Goal: Information Seeking & Learning: Learn about a topic

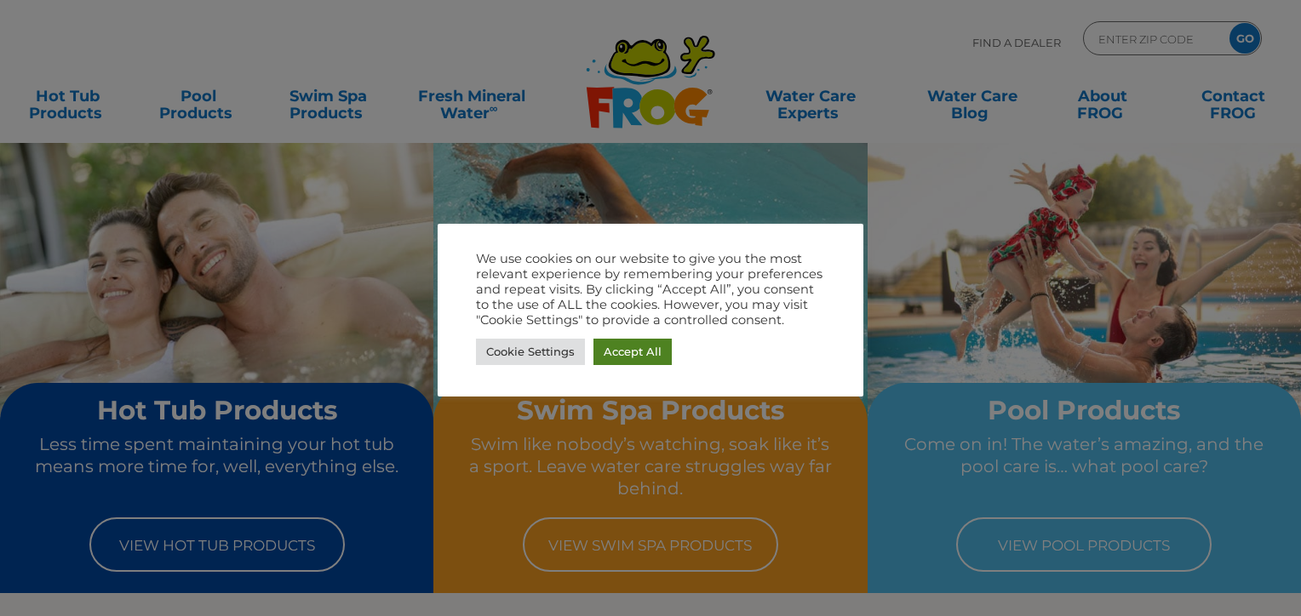
click at [632, 342] on link "Accept All" at bounding box center [632, 352] width 78 height 26
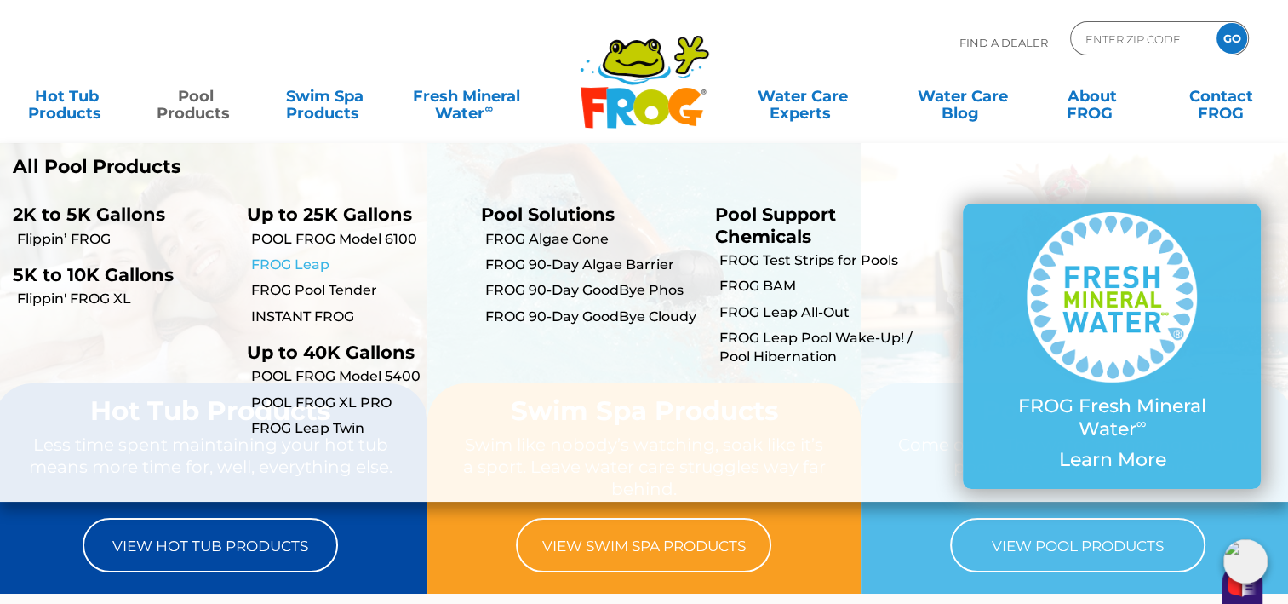
click at [317, 262] on link "FROG Leap" at bounding box center [359, 264] width 217 height 19
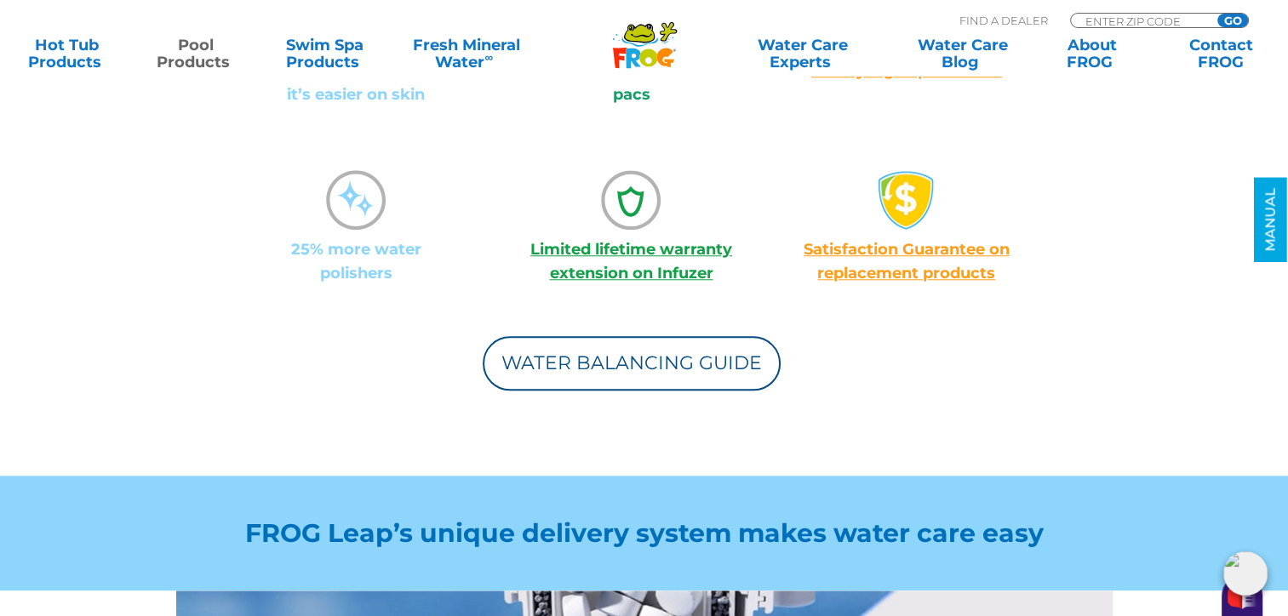
scroll to position [1532, 0]
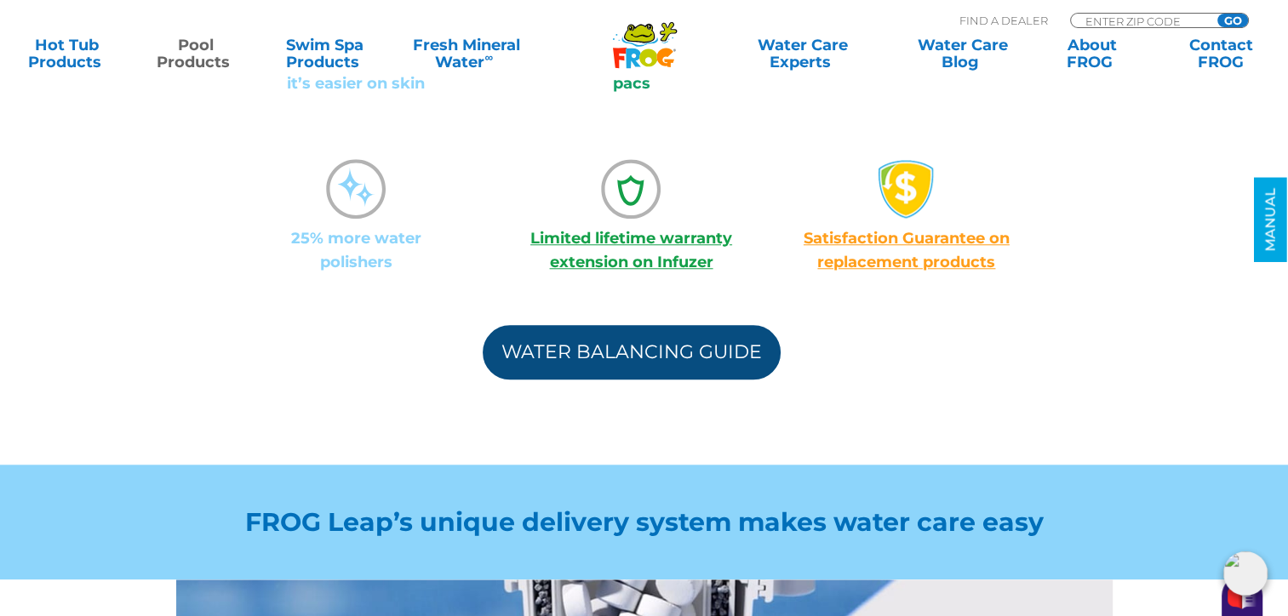
click at [641, 334] on link "Water Balancing Guide" at bounding box center [632, 352] width 298 height 54
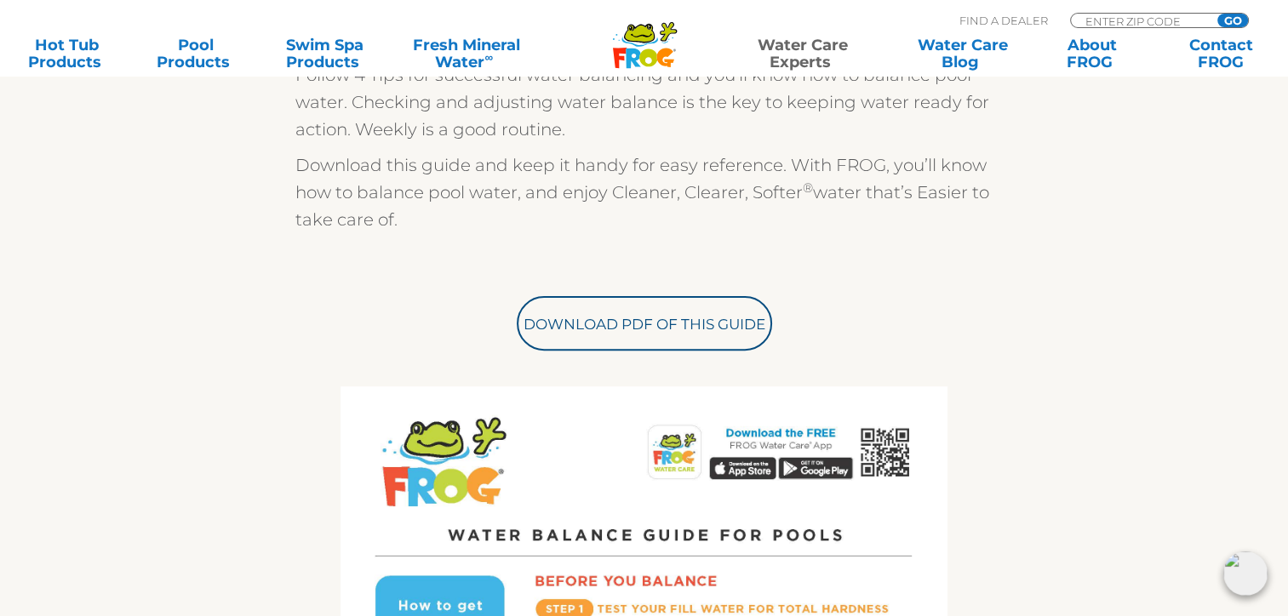
scroll to position [511, 0]
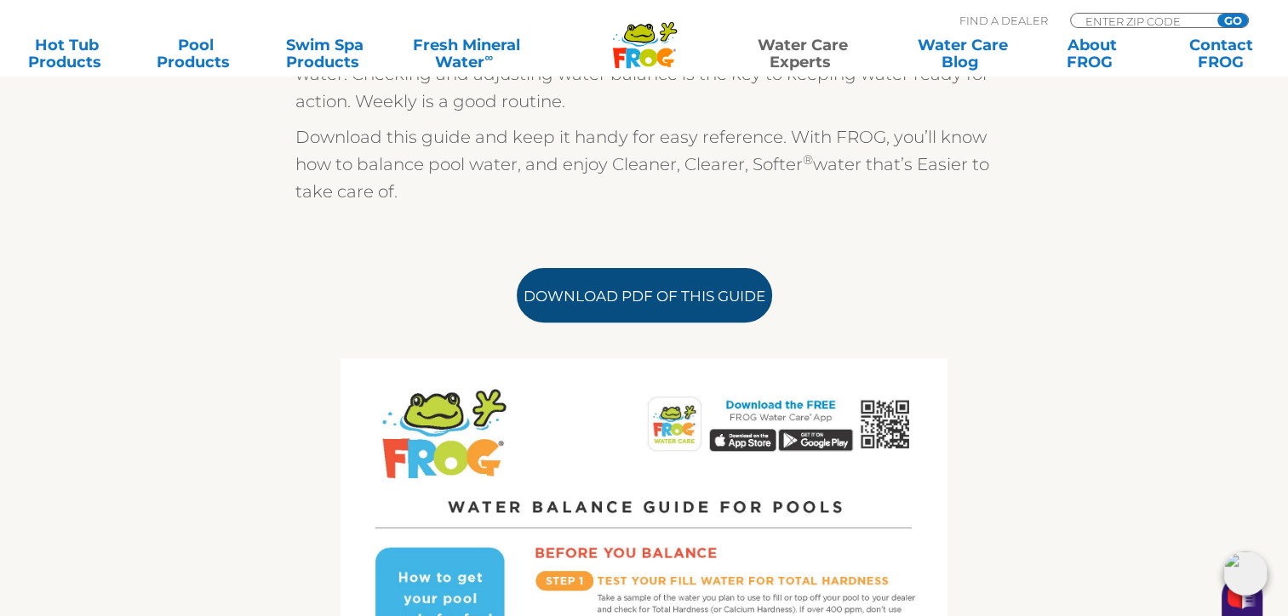
click at [665, 301] on link "Download PDF of this Guide" at bounding box center [644, 295] width 255 height 54
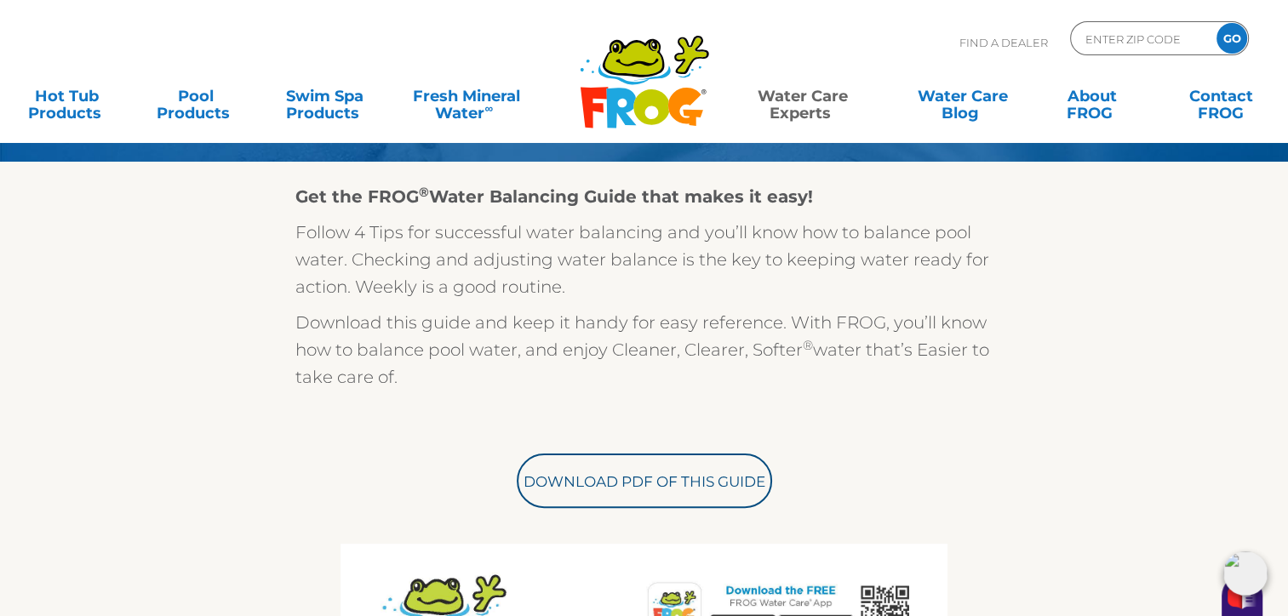
scroll to position [85, 0]
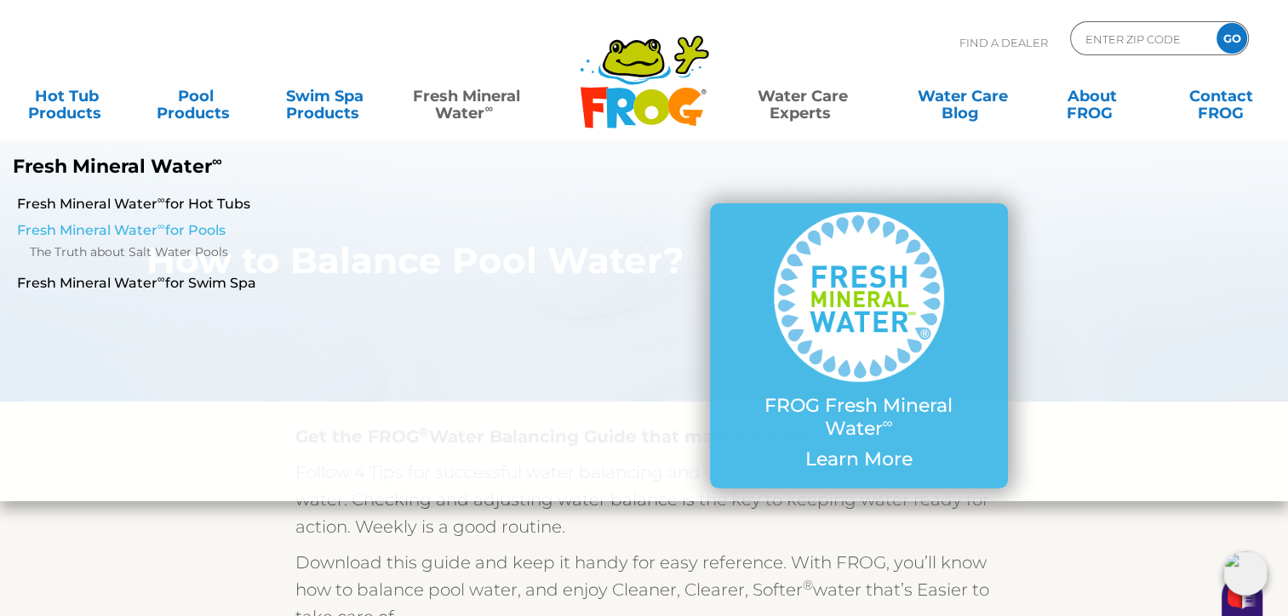
click at [188, 225] on link "Fresh Mineral Water ∞ for Pools" at bounding box center [223, 230] width 412 height 19
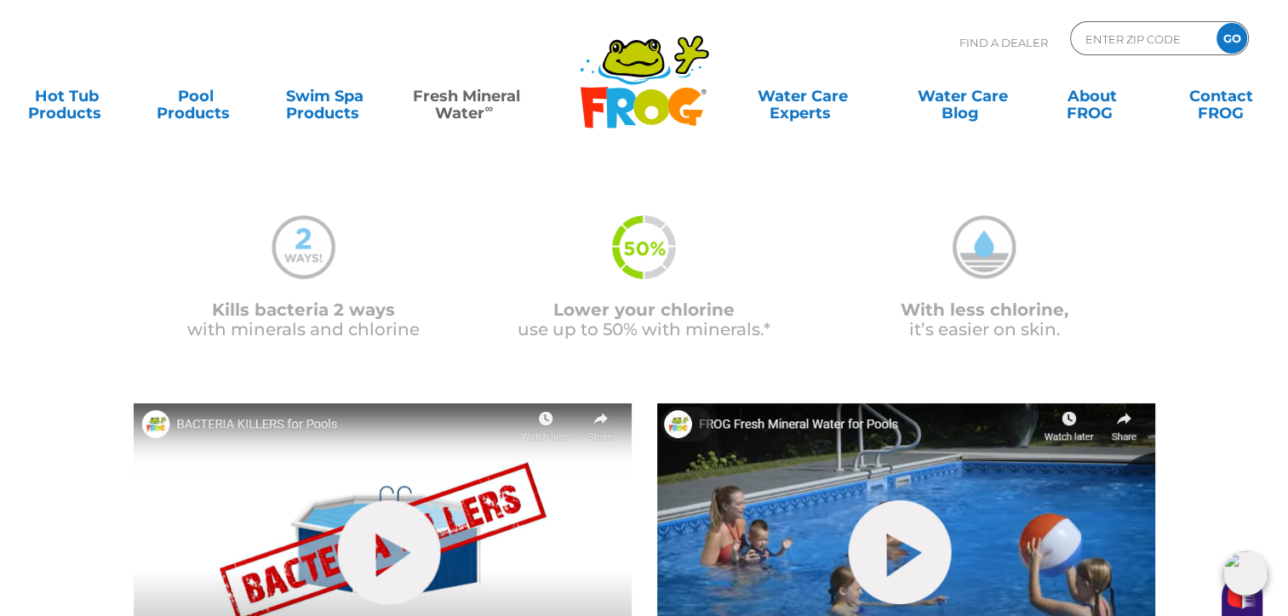
scroll to position [91, 0]
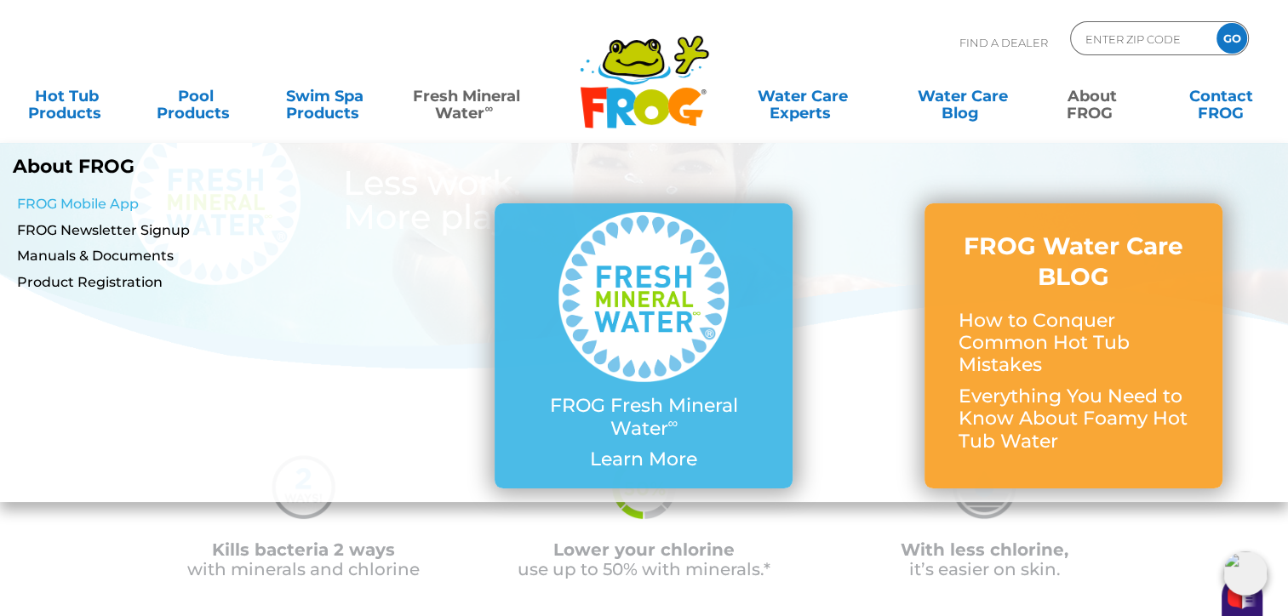
click at [89, 204] on link "FROG Mobile App" at bounding box center [223, 204] width 412 height 19
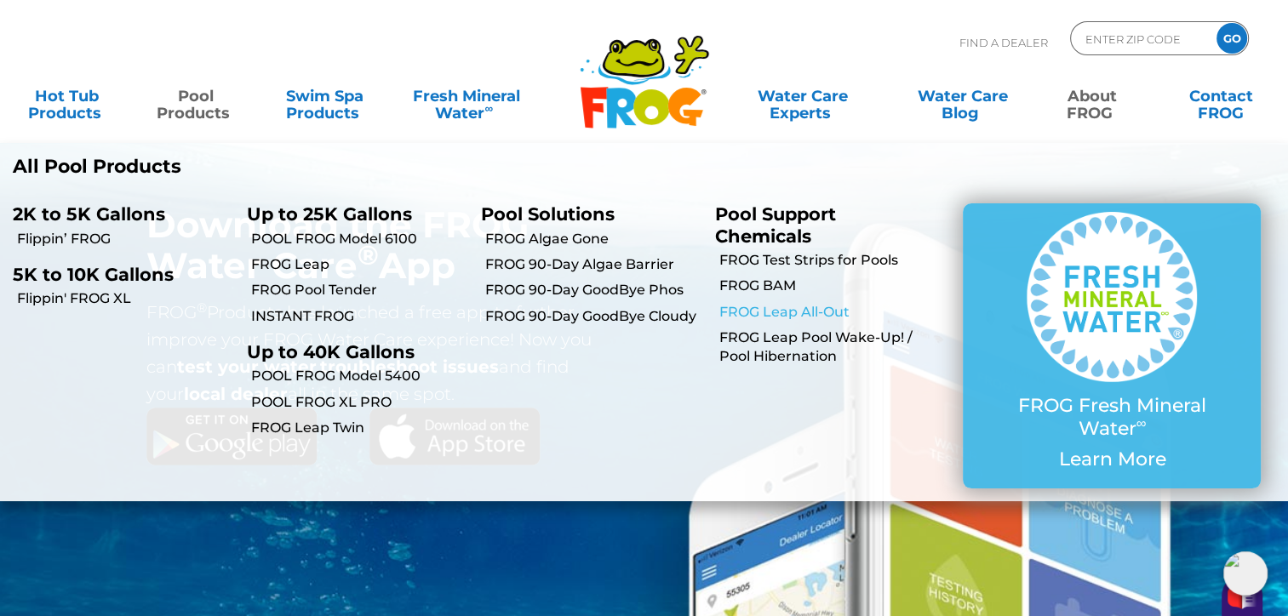
click at [788, 313] on link "FROG Leap All-Out" at bounding box center [827, 312] width 217 height 19
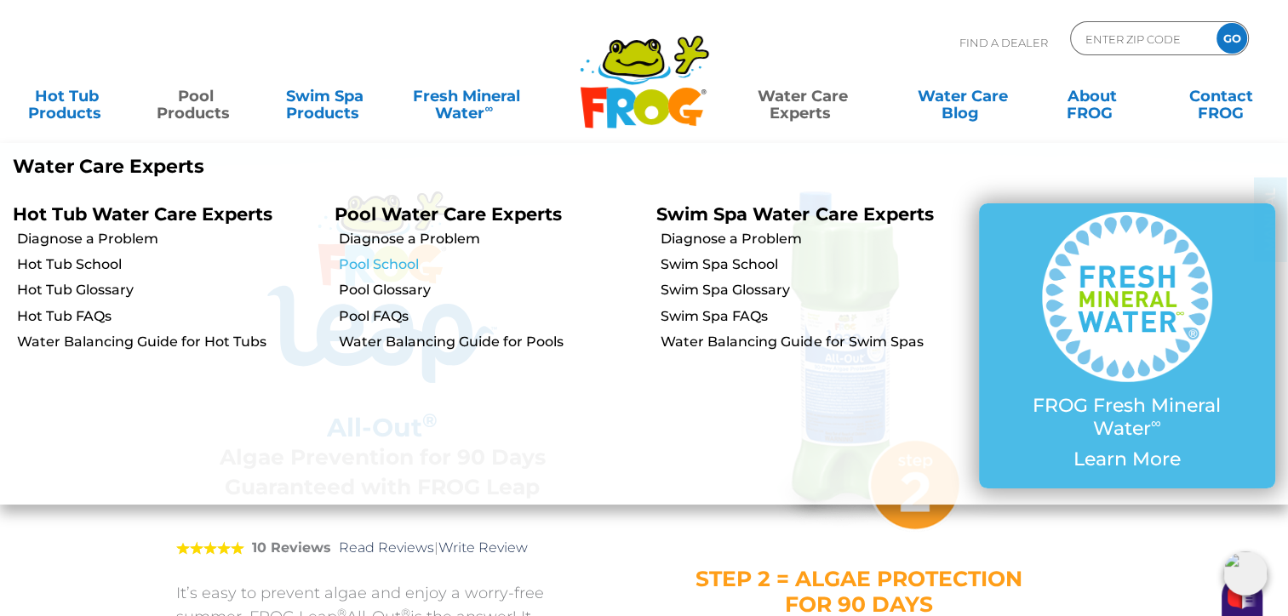
click at [400, 266] on link "Pool School" at bounding box center [491, 264] width 305 height 19
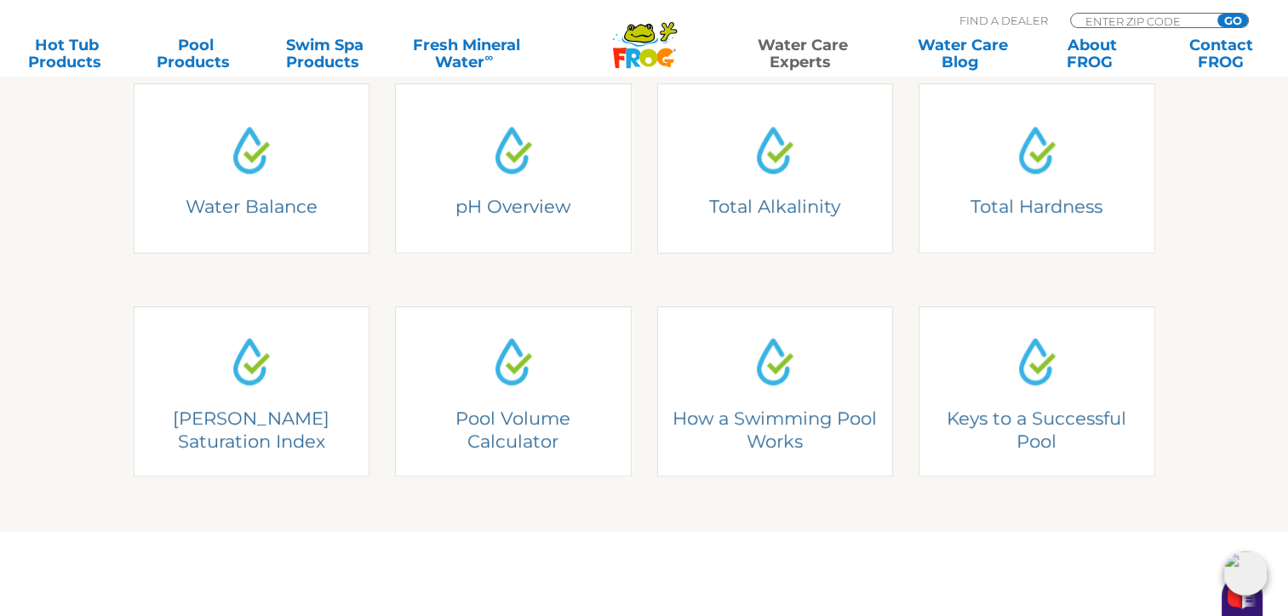
scroll to position [596, 0]
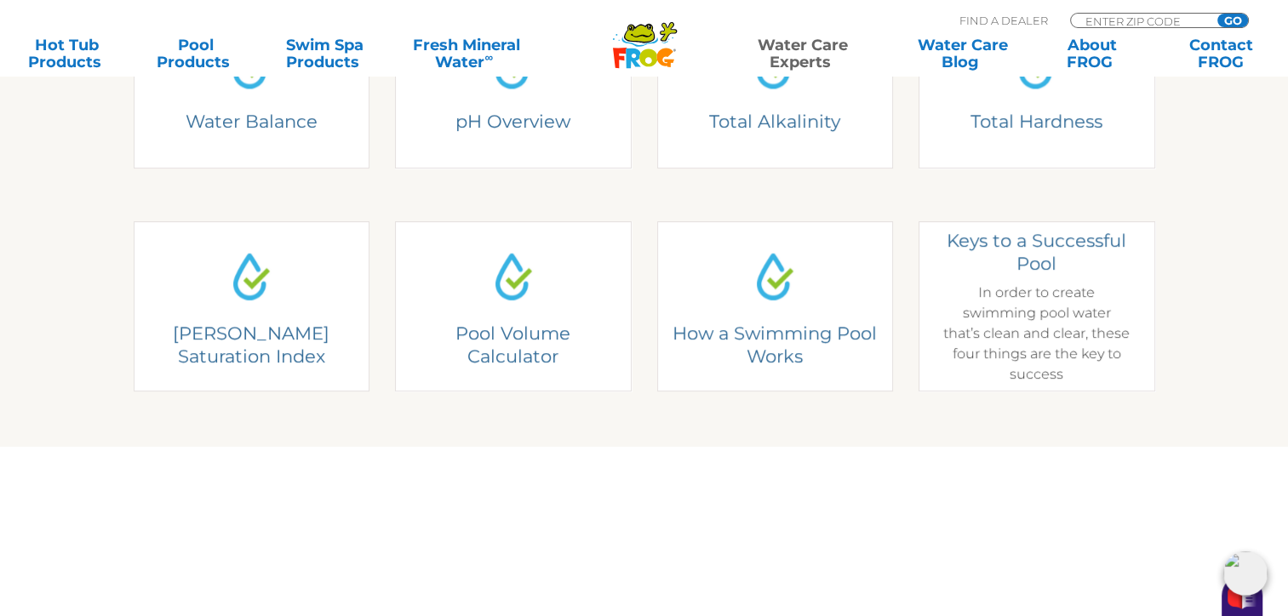
click at [1093, 309] on div "Keys to a Successful Pool In order to create swimming pool water that’s clean a…" at bounding box center [1036, 307] width 187 height 156
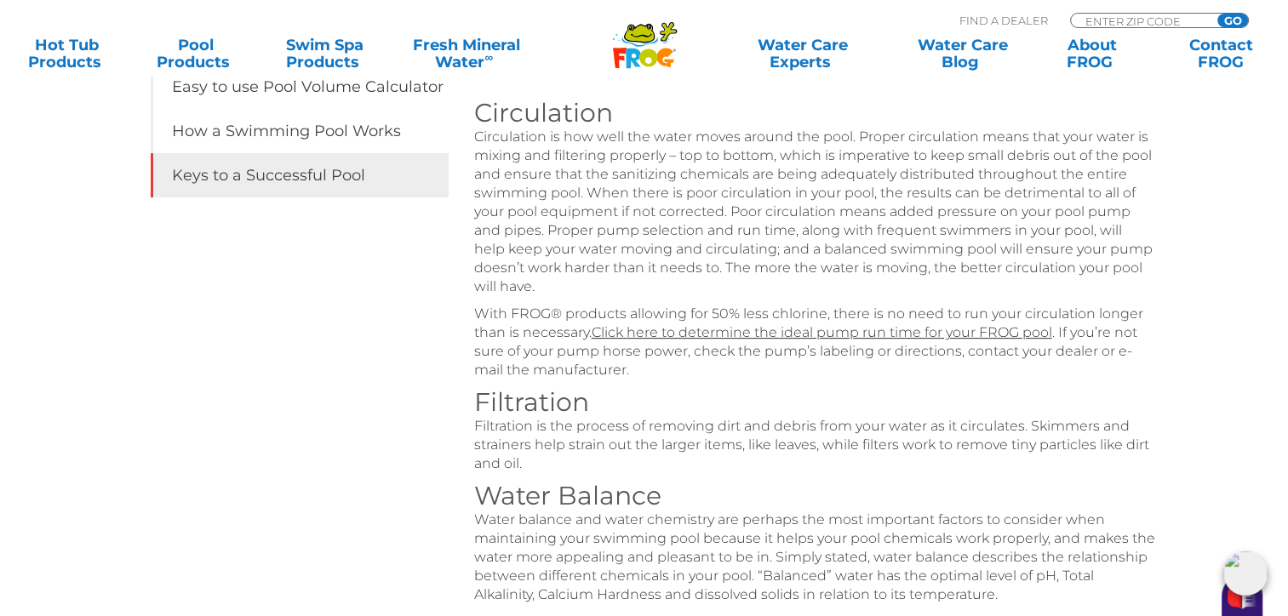
scroll to position [255, 0]
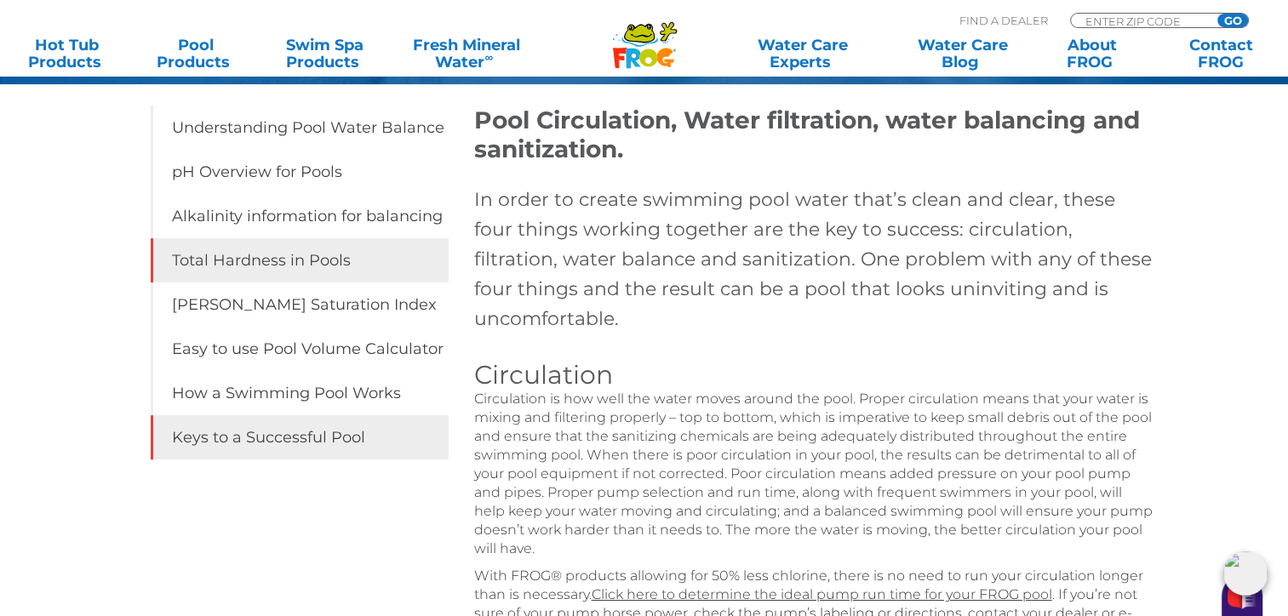
click at [280, 254] on link "Total Hardness in Pools" at bounding box center [300, 260] width 298 height 44
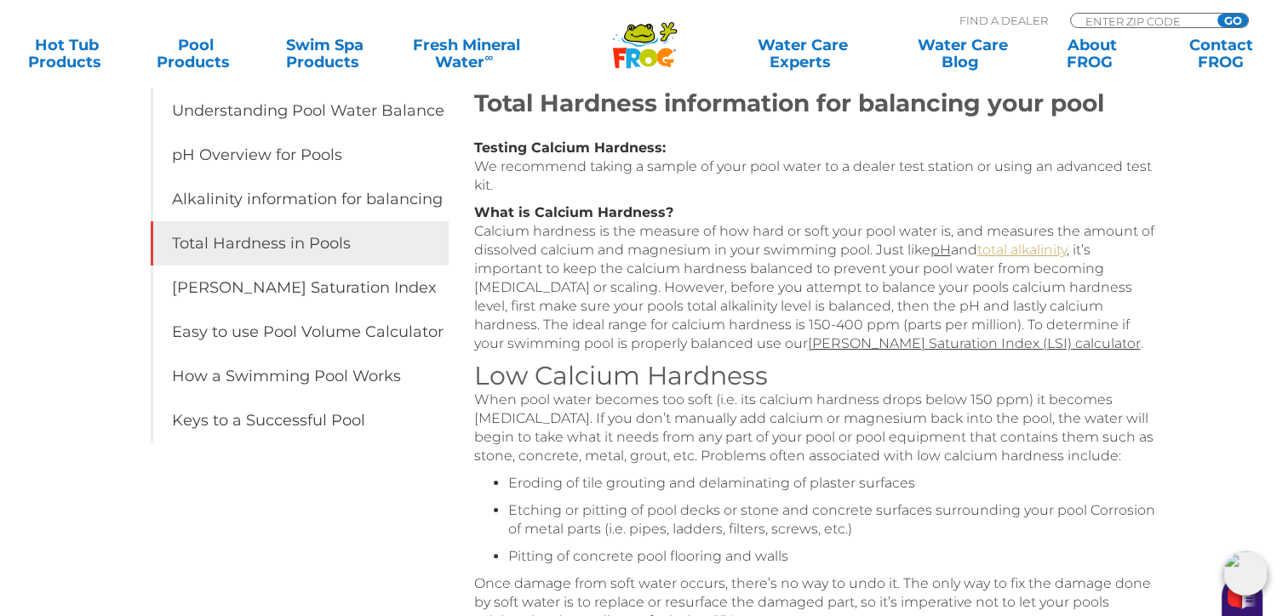
scroll to position [255, 0]
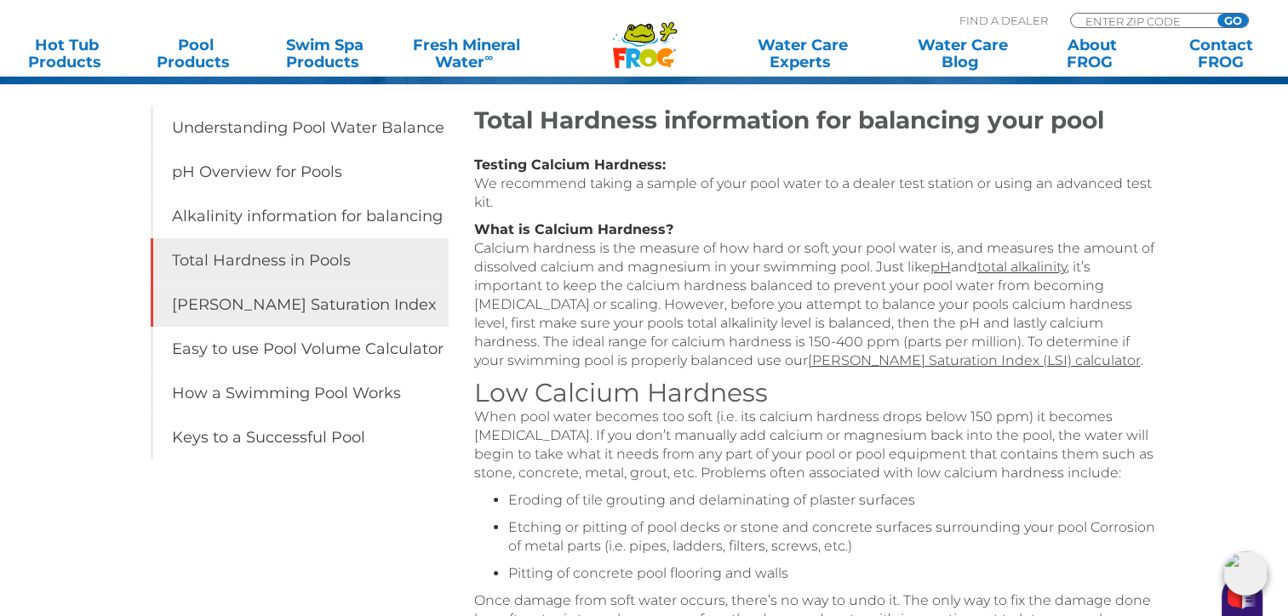
click at [261, 312] on link "[PERSON_NAME] Saturation Index" at bounding box center [300, 305] width 298 height 44
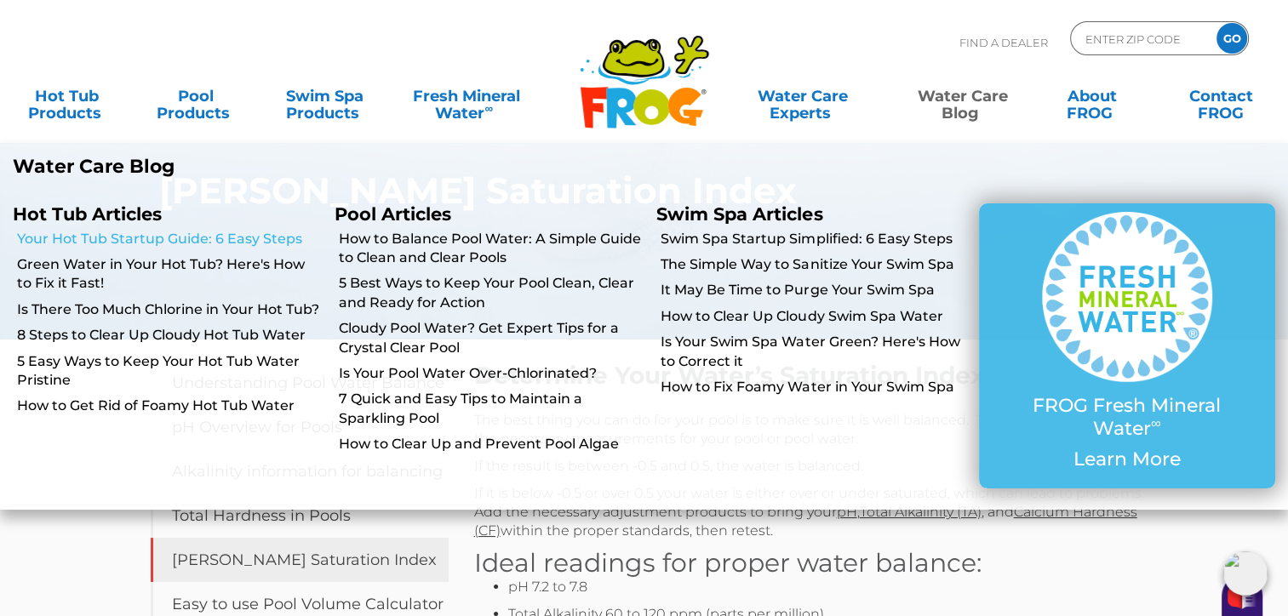
click at [99, 244] on link "Your Hot Tub Startup Guide: 6 Easy Steps" at bounding box center [169, 239] width 305 height 19
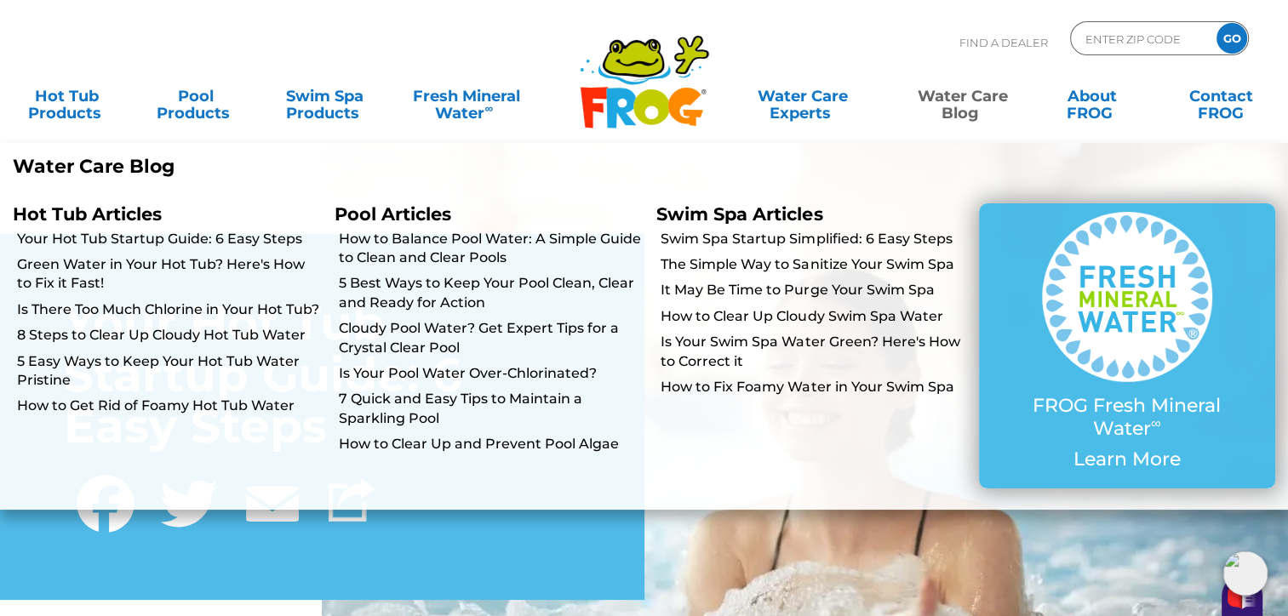
click at [966, 103] on link "Water Care Blog" at bounding box center [963, 96] width 100 height 34
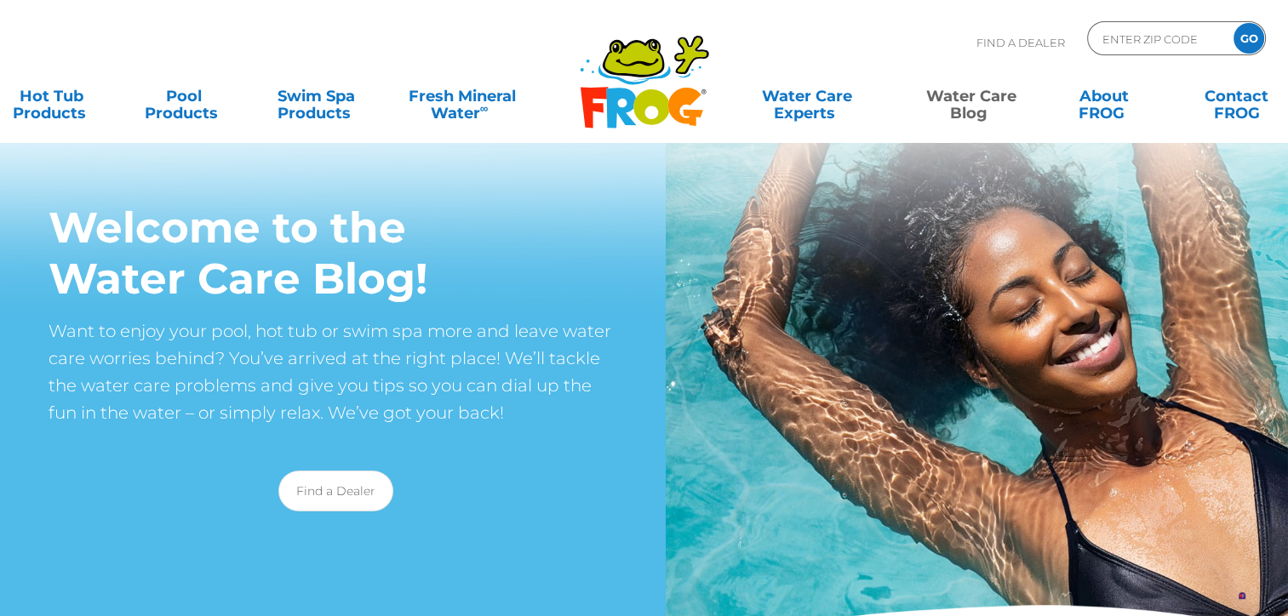
click at [962, 109] on link "Water Care Blog" at bounding box center [971, 96] width 103 height 34
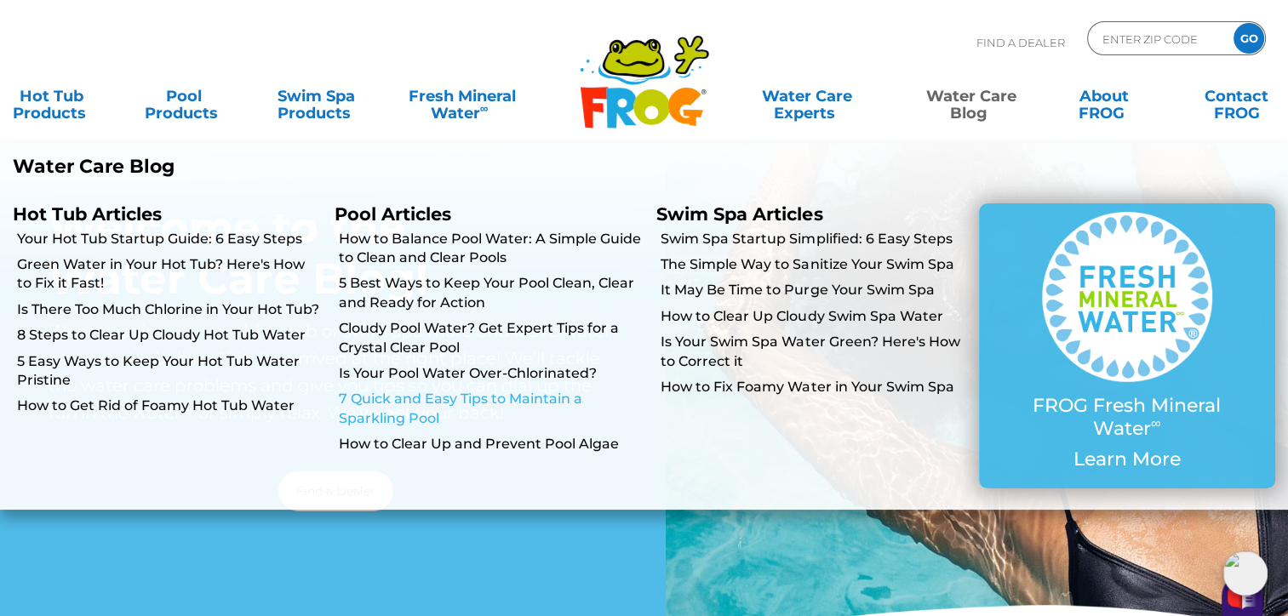
click at [458, 402] on link "7 Quick and Easy Tips to Maintain a Sparkling Pool" at bounding box center [491, 409] width 305 height 38
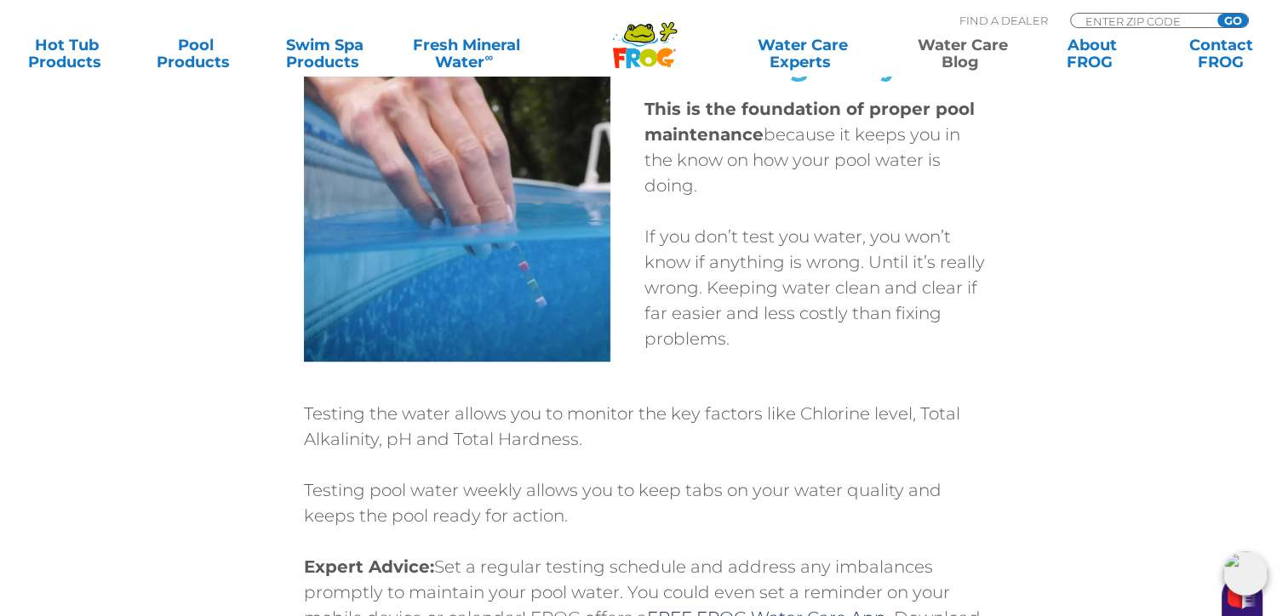
scroll to position [596, 0]
